Goal: Task Accomplishment & Management: Manage account settings

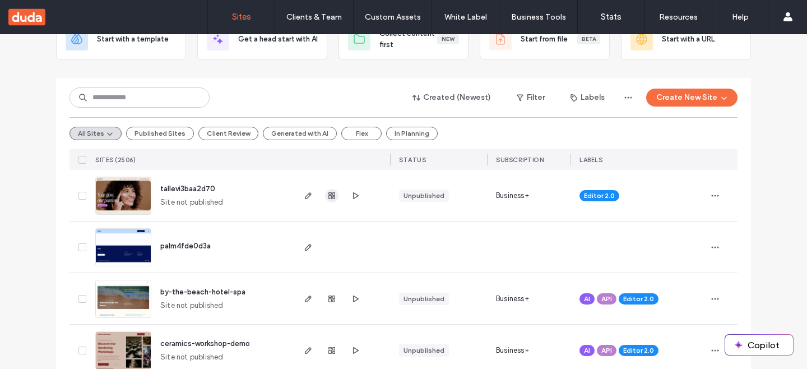
click at [332, 193] on span "button" at bounding box center [331, 195] width 13 height 13
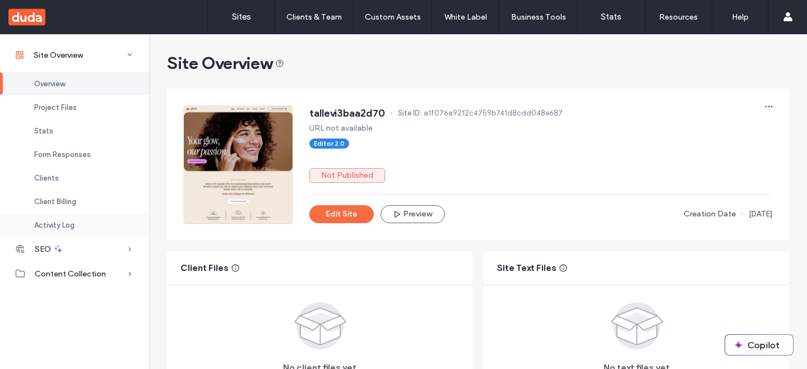
click at [128, 226] on div "Activity Log" at bounding box center [74, 225] width 149 height 24
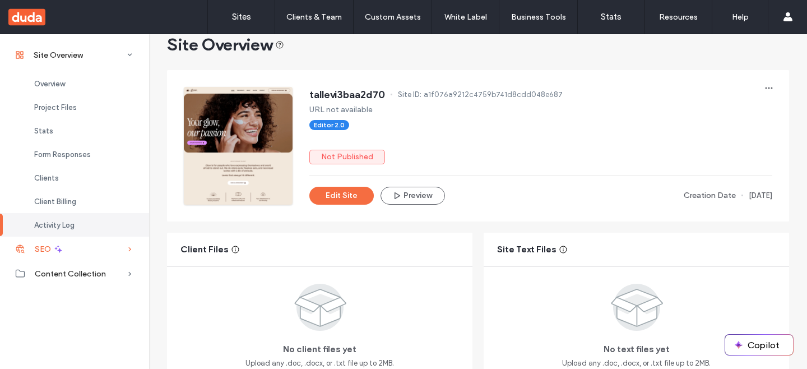
scroll to position [453, 0]
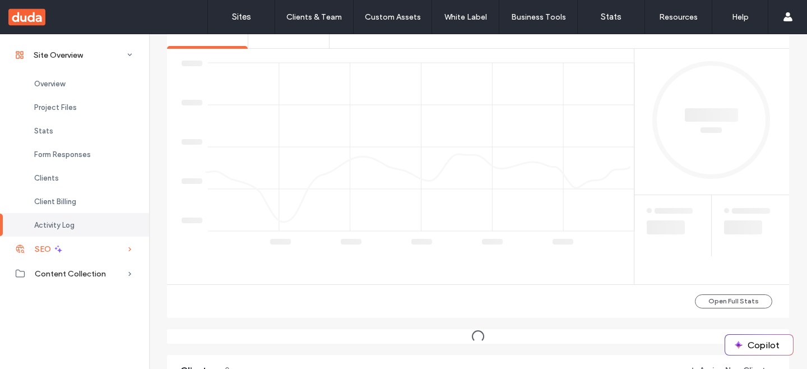
click at [119, 249] on div "SEO" at bounding box center [74, 249] width 149 height 25
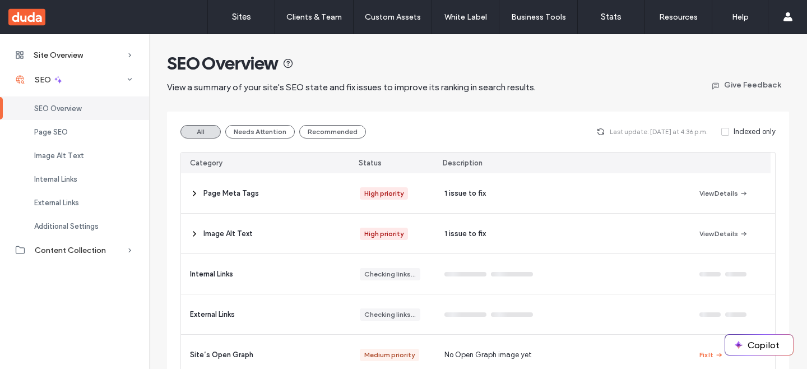
scroll to position [204, 0]
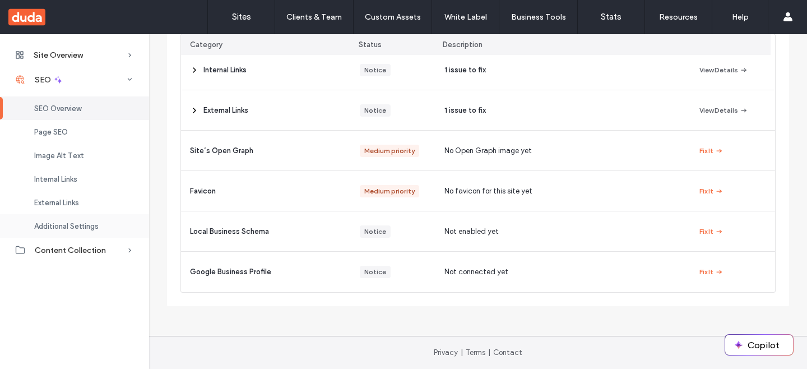
click at [85, 225] on span "Additional Settings" at bounding box center [66, 226] width 64 height 8
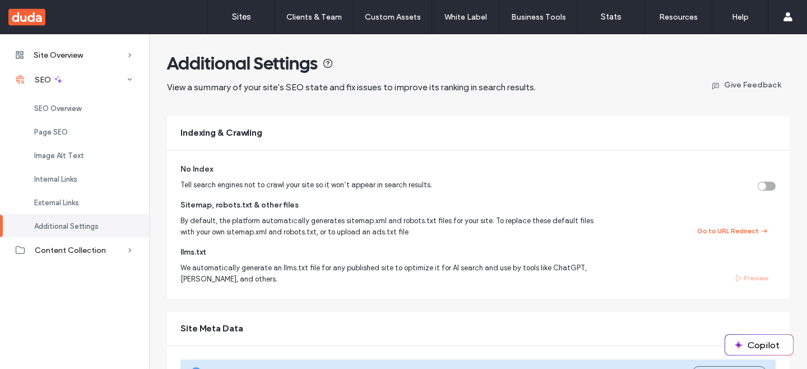
scroll to position [261, 0]
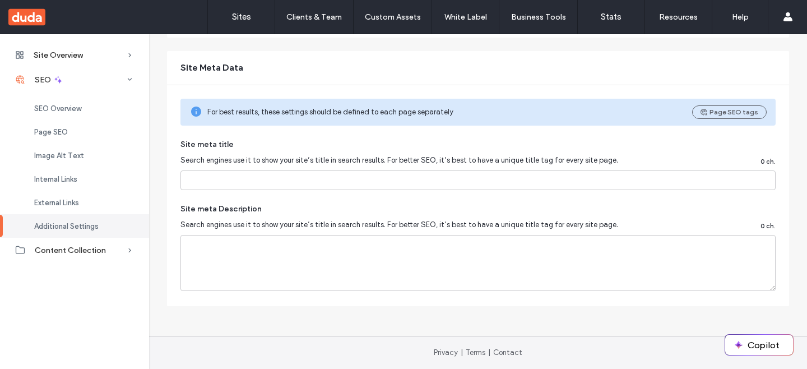
click at [240, 112] on span "For best results, these settings should be defined to each page separately" at bounding box center [445, 112] width 476 height 11
click at [302, 110] on span "For best results, these settings should be defined to each page separately" at bounding box center [445, 112] width 476 height 11
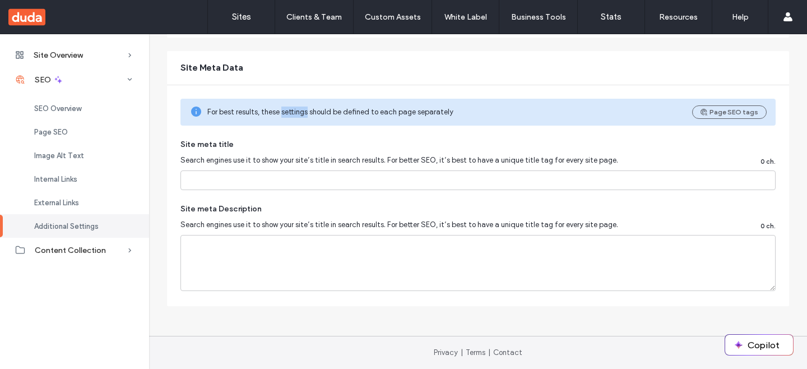
click at [302, 110] on span "For best results, these settings should be defined to each page separately" at bounding box center [445, 112] width 476 height 11
click at [327, 129] on div "For best results, these settings should be defined to each page separately Page…" at bounding box center [478, 195] width 622 height 221
click at [321, 116] on span "For best results, these settings should be defined to each page separately" at bounding box center [445, 112] width 476 height 11
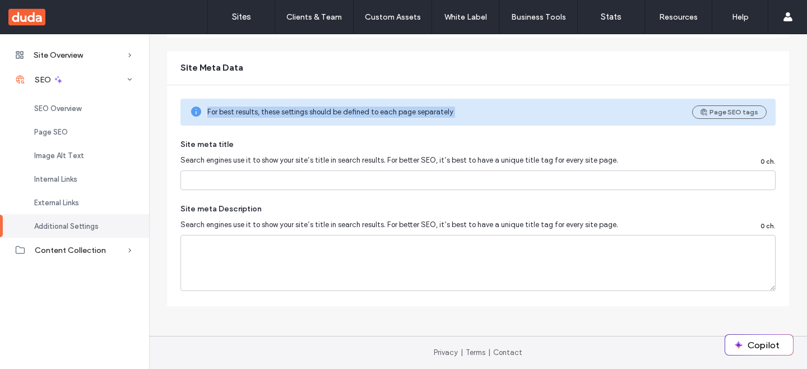
click at [337, 131] on div "For best results, these settings should be defined to each page separately Page…" at bounding box center [478, 195] width 622 height 221
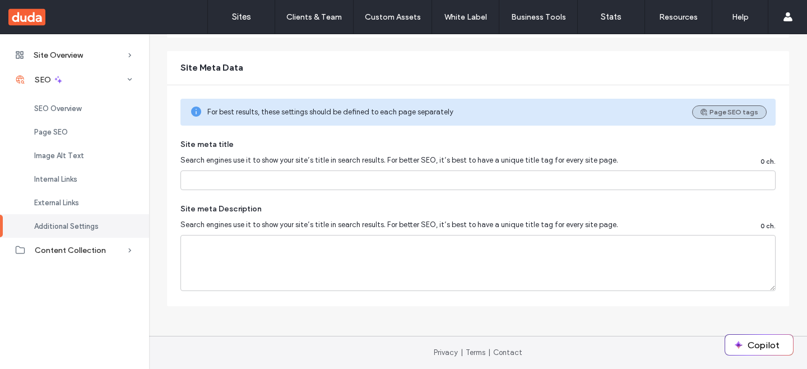
click at [720, 118] on button "Page SEO tags" at bounding box center [729, 111] width 75 height 13
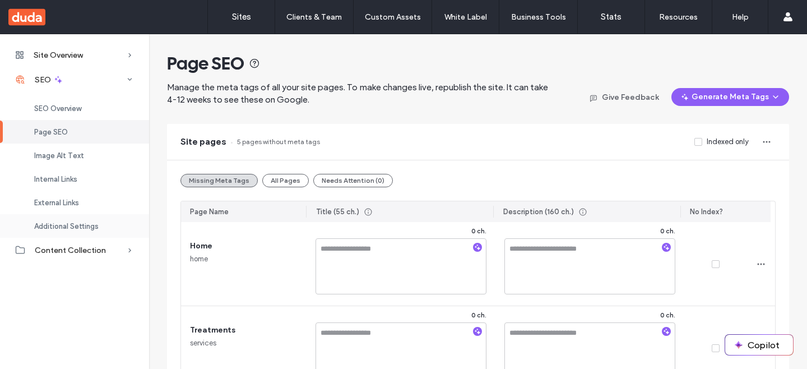
click at [86, 226] on span "Additional Settings" at bounding box center [66, 226] width 64 height 8
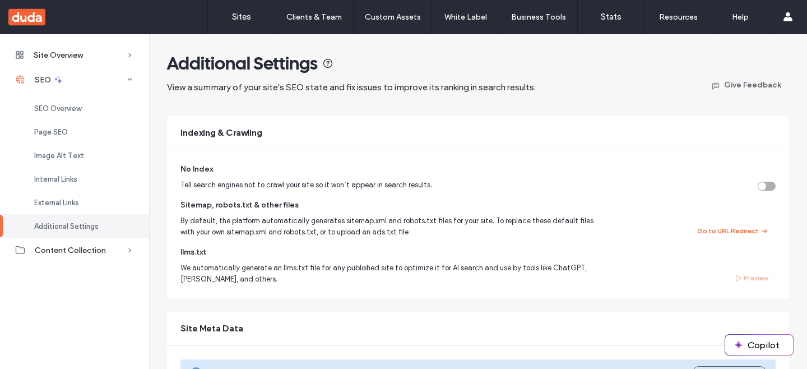
scroll to position [261, 0]
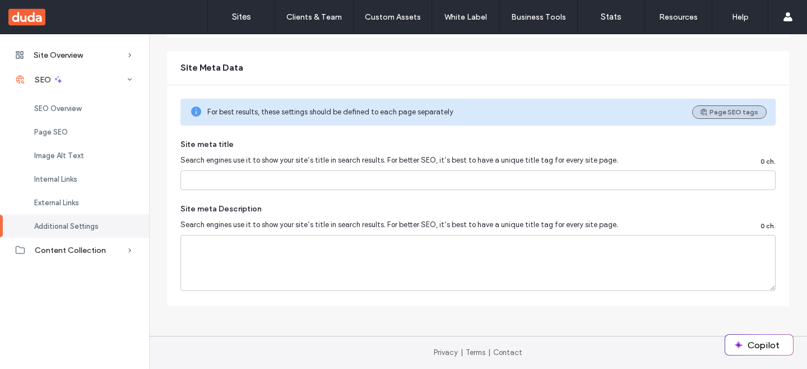
click at [750, 114] on button "Page SEO tags" at bounding box center [729, 111] width 75 height 13
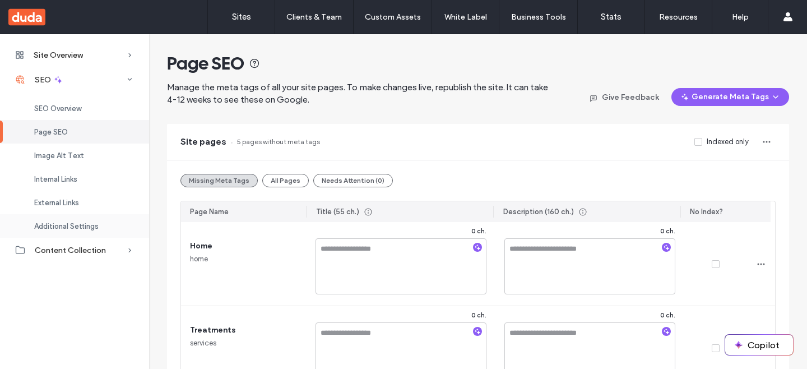
click at [94, 225] on span "Additional Settings" at bounding box center [66, 226] width 64 height 8
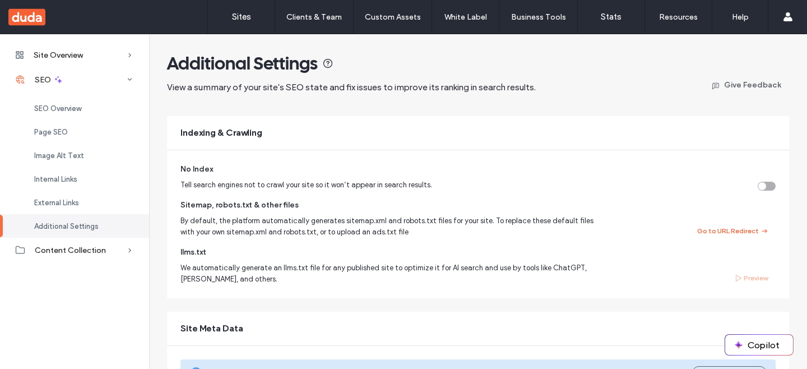
scroll to position [261, 0]
